Goal: Information Seeking & Learning: Learn about a topic

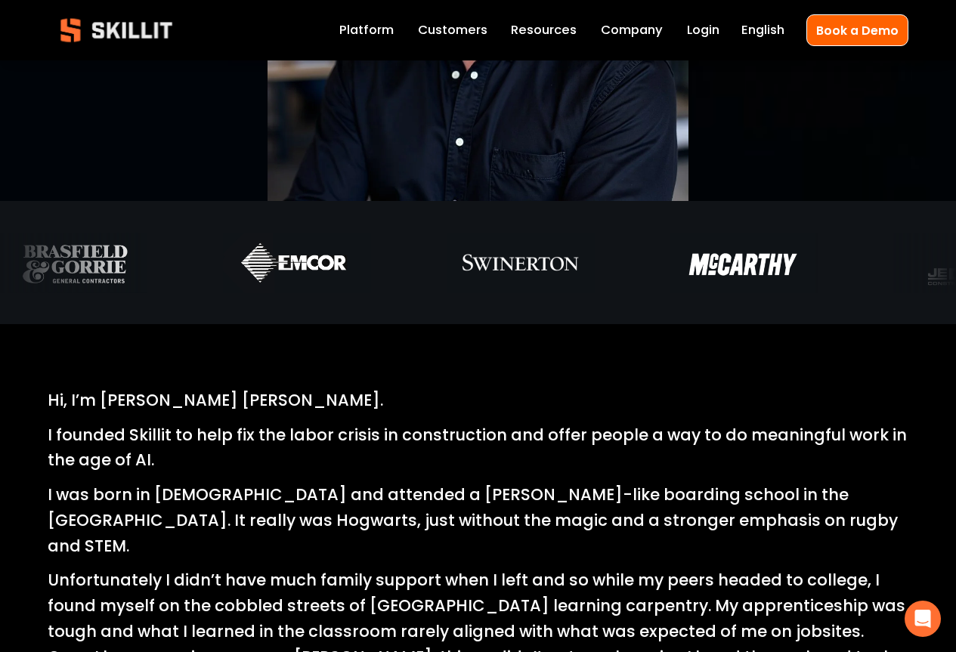
scroll to position [378, 0]
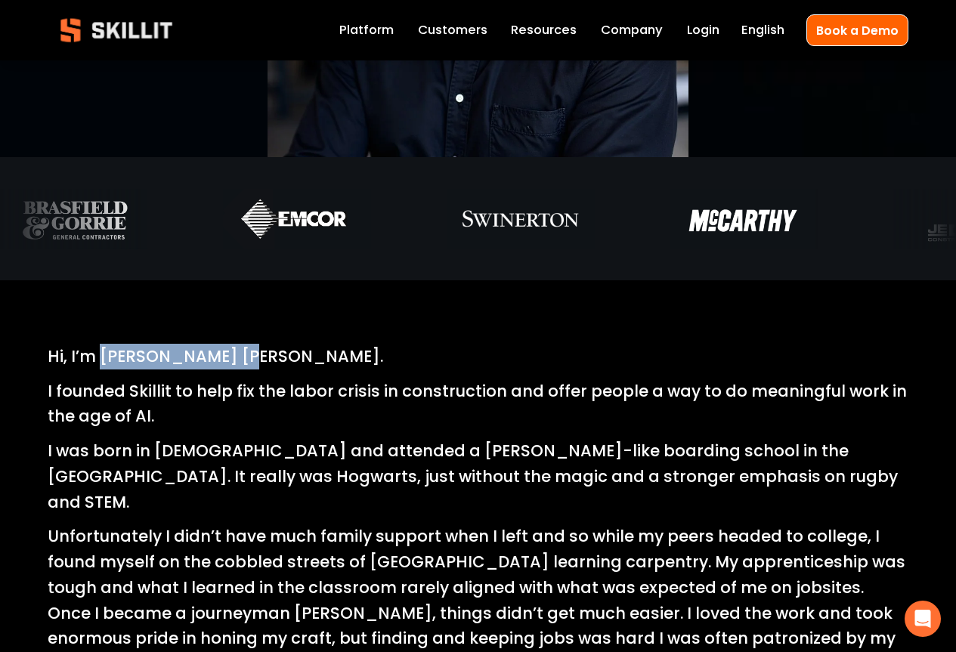
drag, startPoint x: 102, startPoint y: 360, endPoint x: 228, endPoint y: 358, distance: 126.2
click at [228, 358] on p "Hi, I’m Fraser Patterson." at bounding box center [478, 357] width 861 height 26
copy p "Fraser Patterson"
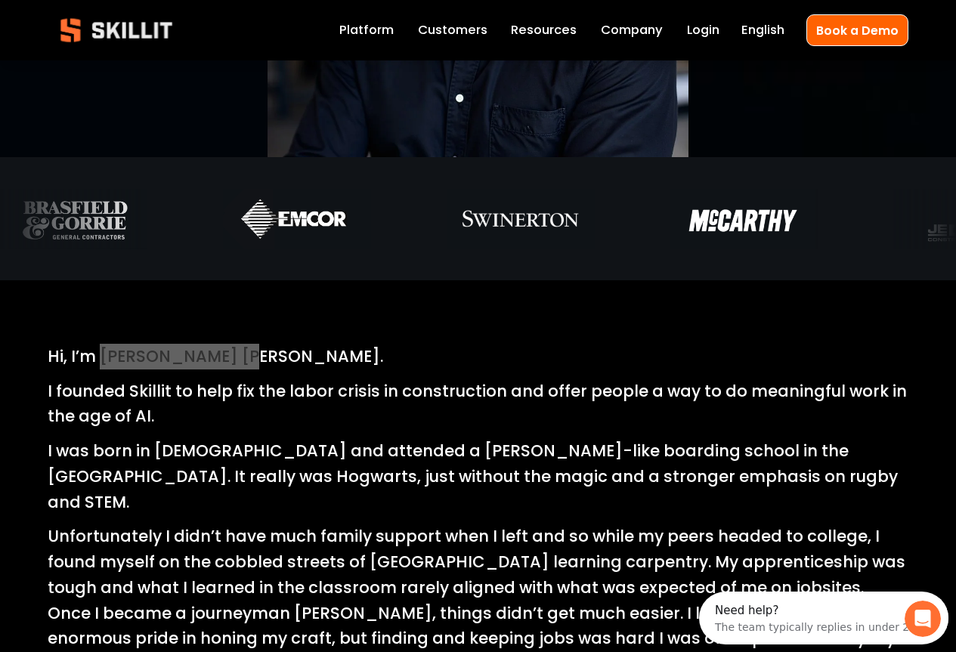
scroll to position [0, 0]
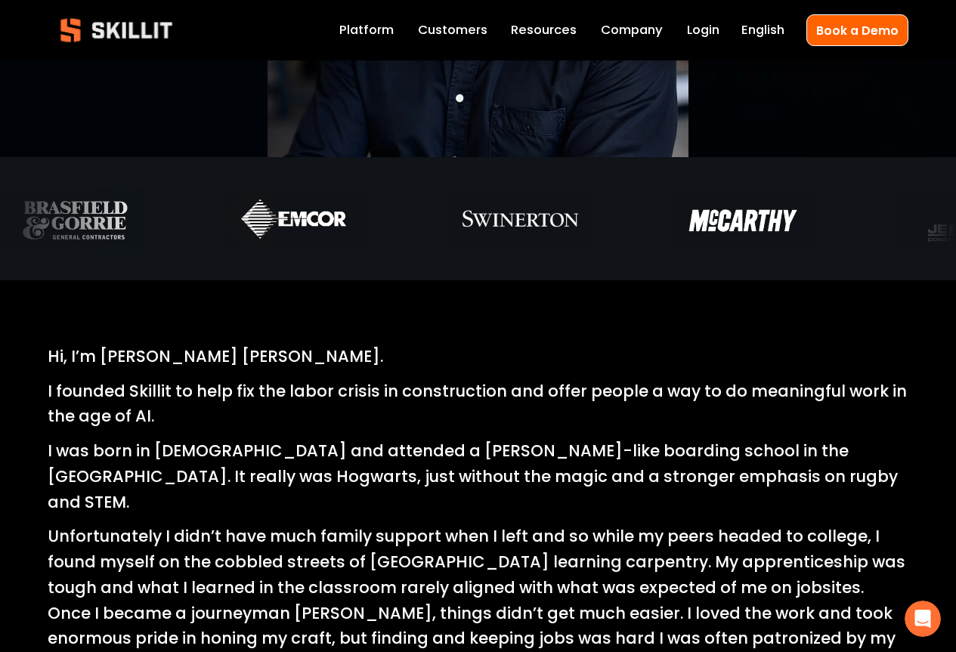
click at [271, 430] on p "I founded Skillit to help fix the labor crisis in construction and offer people…" at bounding box center [478, 404] width 861 height 51
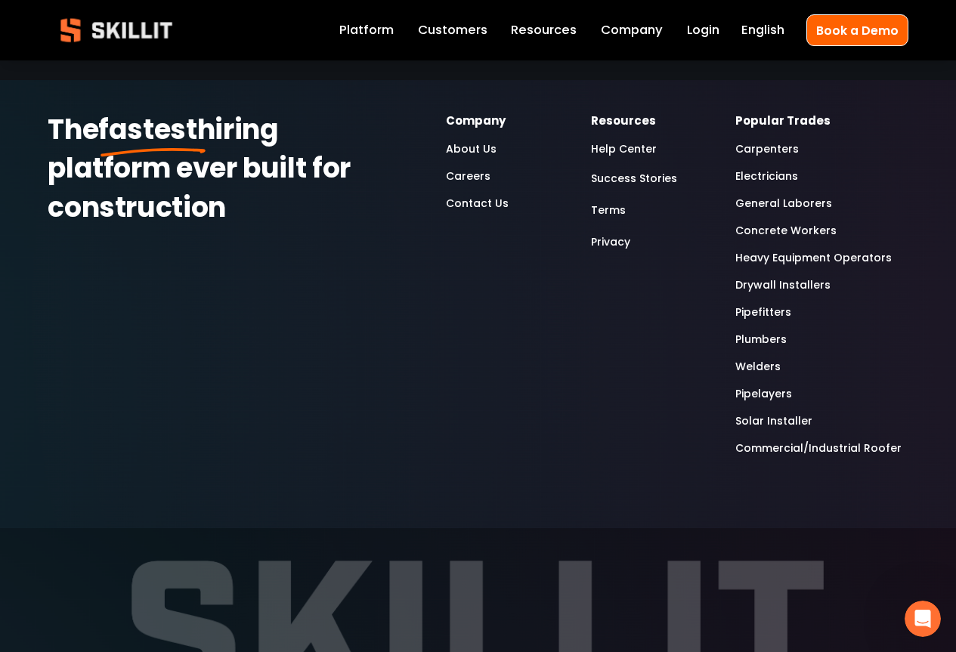
scroll to position [5062, 0]
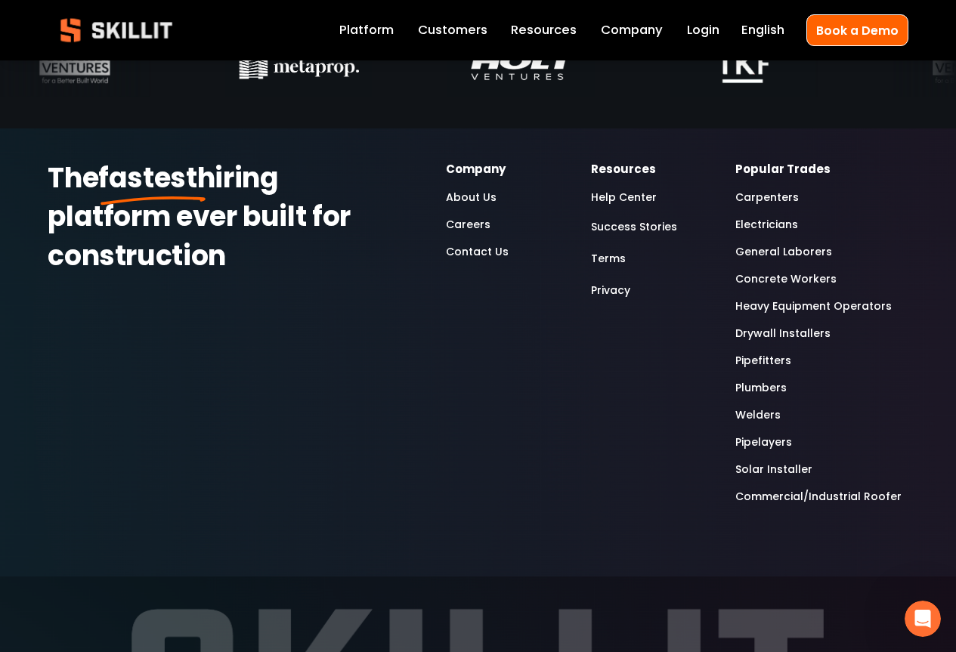
click at [364, 29] on link "Platform" at bounding box center [366, 30] width 54 height 21
